Goal: Task Accomplishment & Management: Complete application form

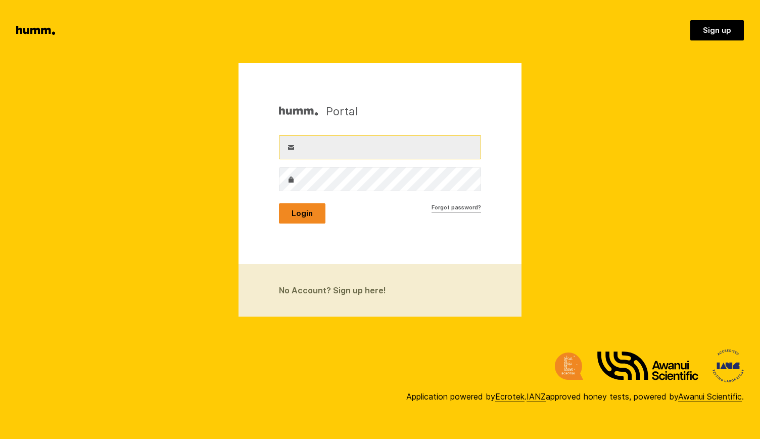
type input "emma@springbankhoney.com"
click at [305, 212] on button "Login" at bounding box center [302, 213] width 47 height 20
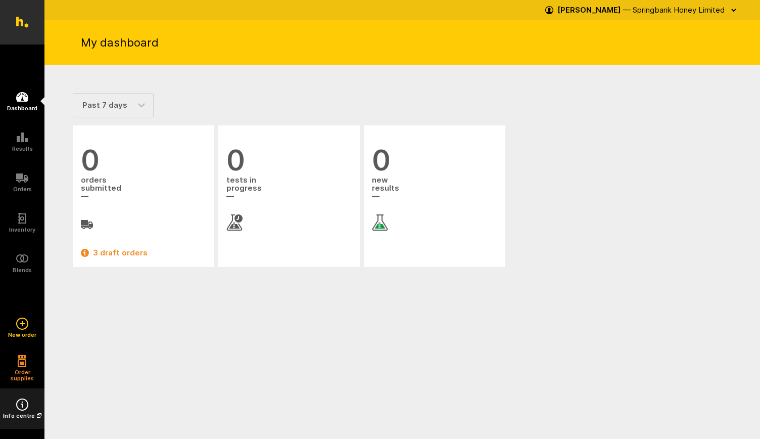
click at [18, 410] on icon at bounding box center [22, 404] width 12 height 12
click at [23, 366] on icon "button" at bounding box center [22, 362] width 8 height 7
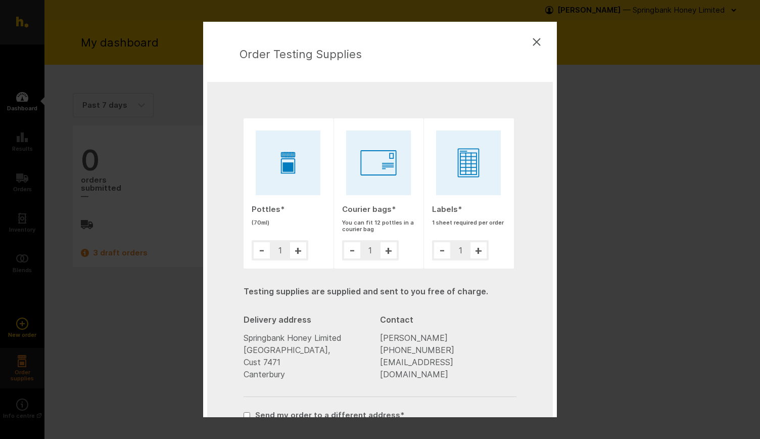
scroll to position [83, 0]
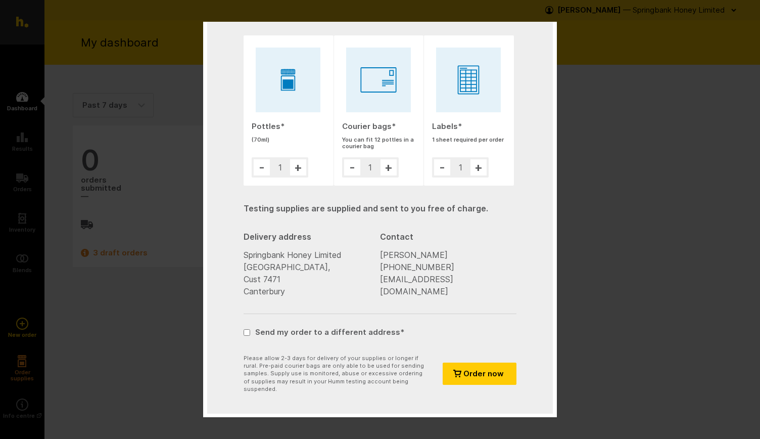
click at [303, 170] on button "+" at bounding box center [298, 167] width 16 height 16
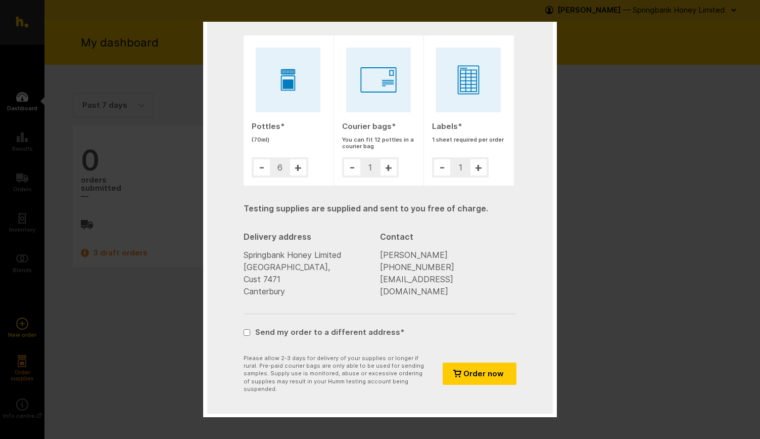
click at [303, 170] on button "+" at bounding box center [298, 167] width 16 height 16
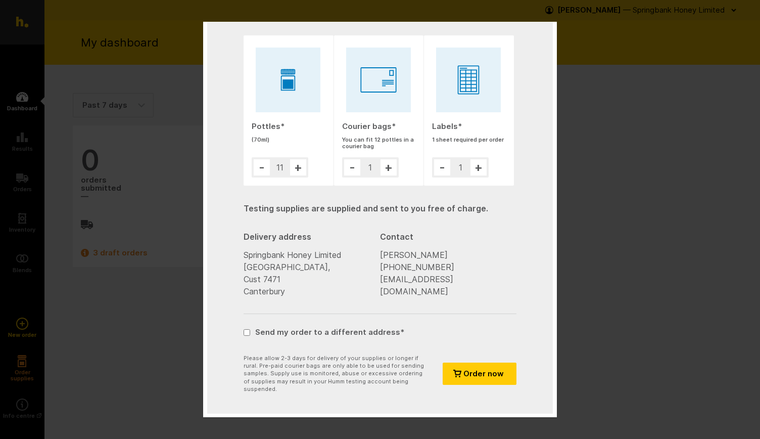
click at [303, 170] on button "+" at bounding box center [298, 167] width 16 height 16
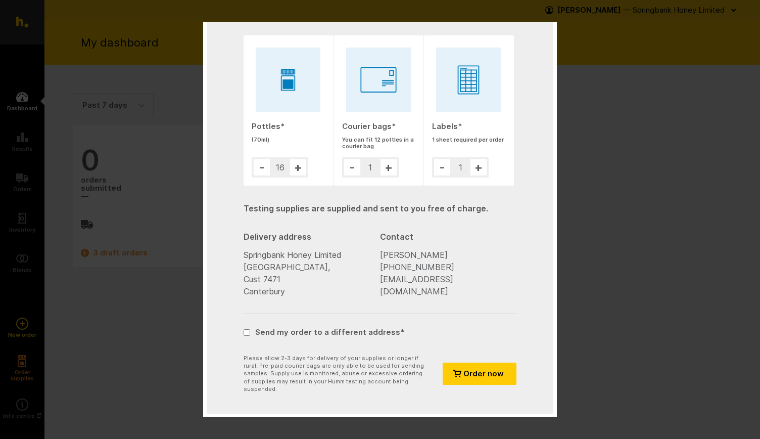
click at [303, 170] on button "+" at bounding box center [298, 167] width 16 height 16
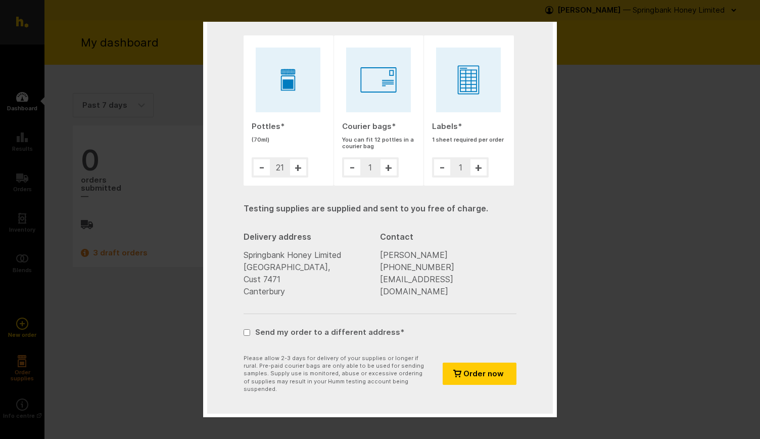
click at [303, 170] on button "+" at bounding box center [298, 167] width 16 height 16
type input "24"
click at [388, 166] on button "+" at bounding box center [389, 167] width 16 height 16
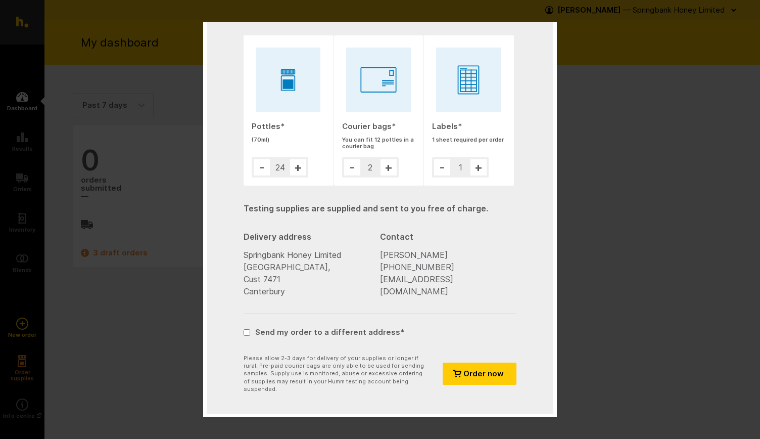
click at [388, 166] on button "+" at bounding box center [389, 167] width 16 height 16
type input "4"
click at [480, 170] on button "+" at bounding box center [479, 167] width 16 height 16
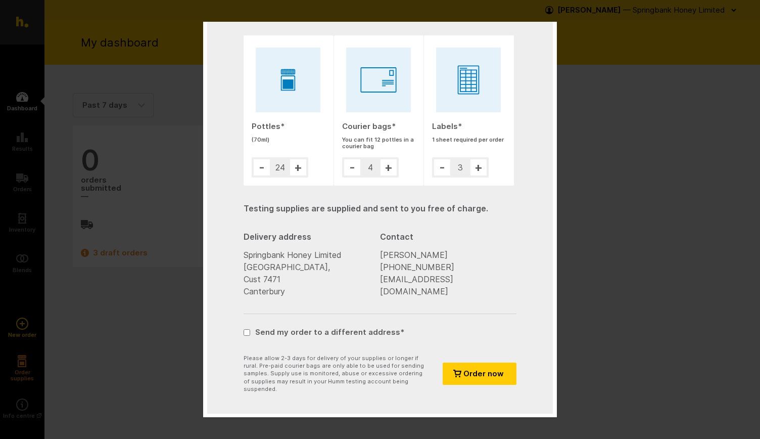
click at [480, 170] on button "+" at bounding box center [479, 167] width 16 height 16
click at [479, 170] on button "+" at bounding box center [479, 167] width 16 height 16
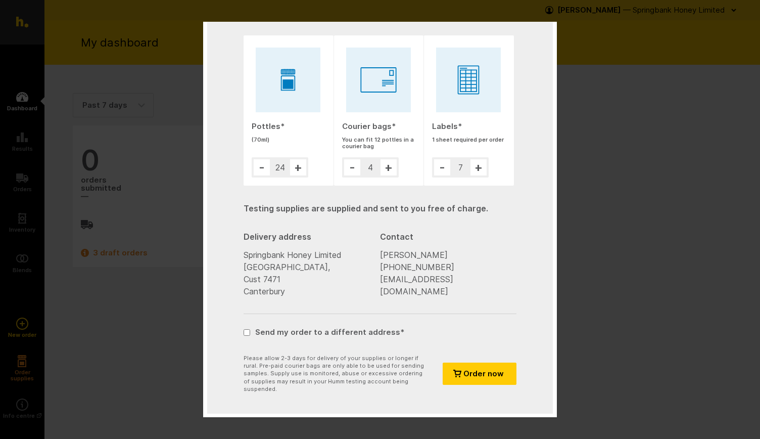
type input "8"
click at [481, 376] on span "Order now" at bounding box center [484, 374] width 40 height 6
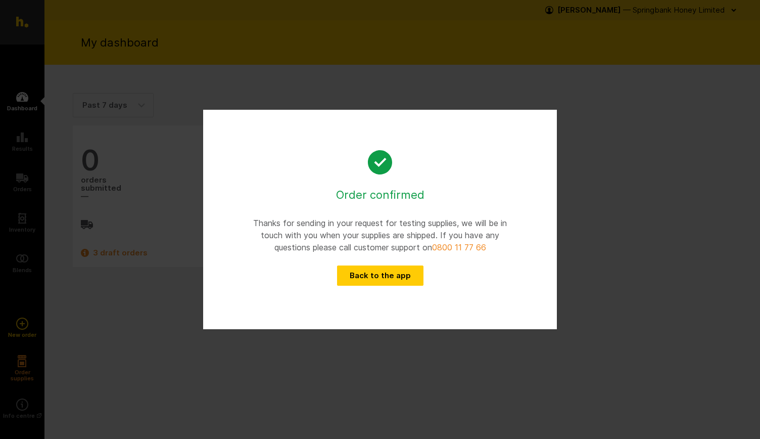
click at [22, 325] on div "Order confirmed Thanks for sending in your request for testing supplies, we wil…" at bounding box center [380, 219] width 760 height 439
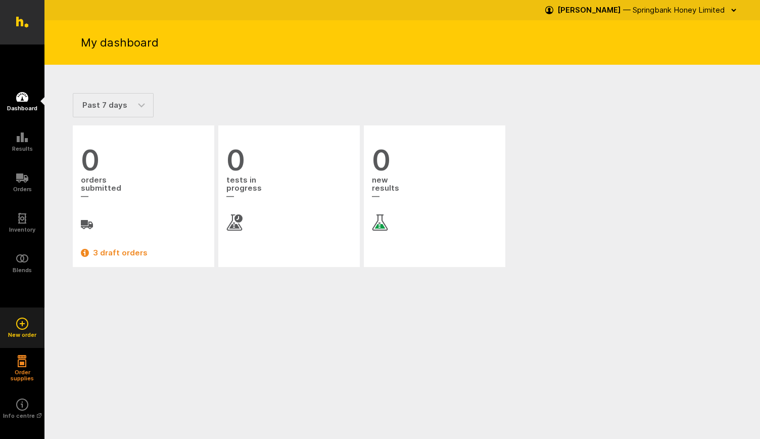
click at [22, 325] on icon at bounding box center [22, 323] width 1 height 5
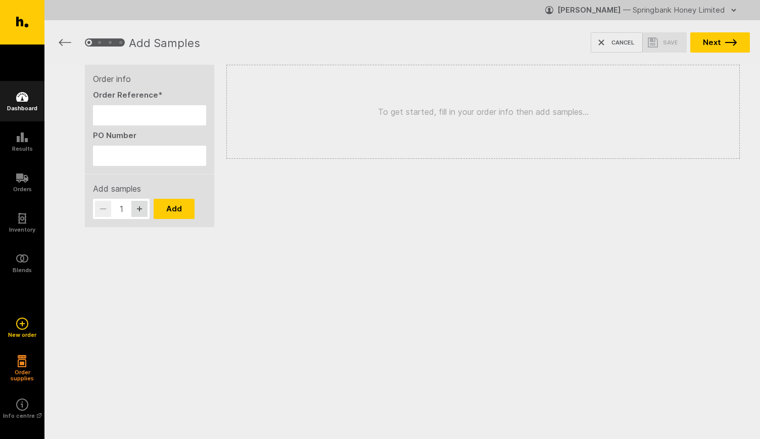
click at [24, 98] on icon at bounding box center [22, 97] width 12 height 10
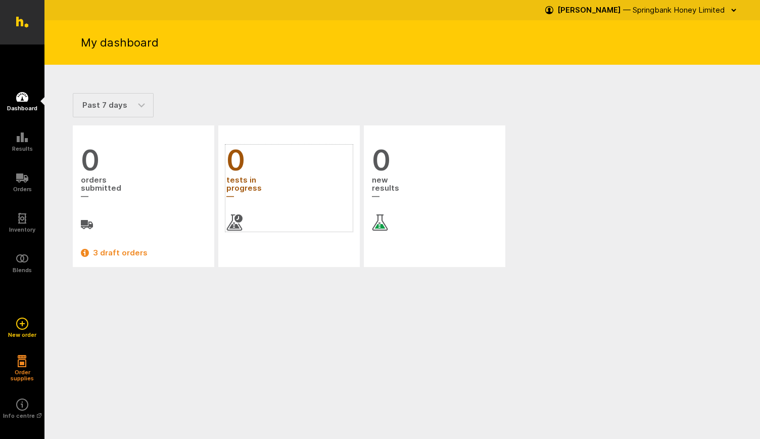
click at [312, 173] on span "0" at bounding box center [289, 160] width 125 height 29
